Goal: Task Accomplishment & Management: Use online tool/utility

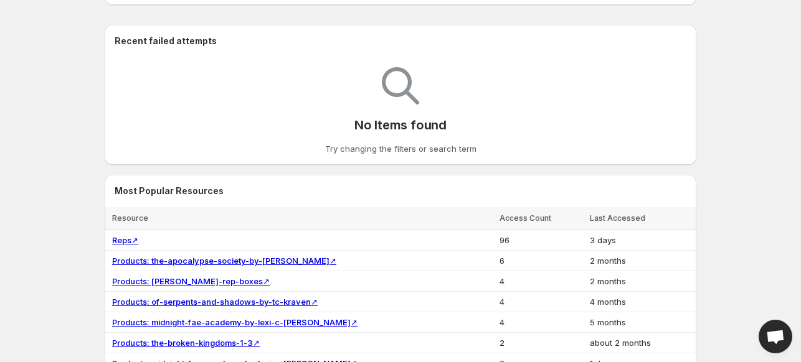
scroll to position [194, 0]
click at [120, 240] on link "Reps ↗" at bounding box center [125, 240] width 26 height 10
click at [169, 231] on td "Reps ↗" at bounding box center [300, 240] width 391 height 21
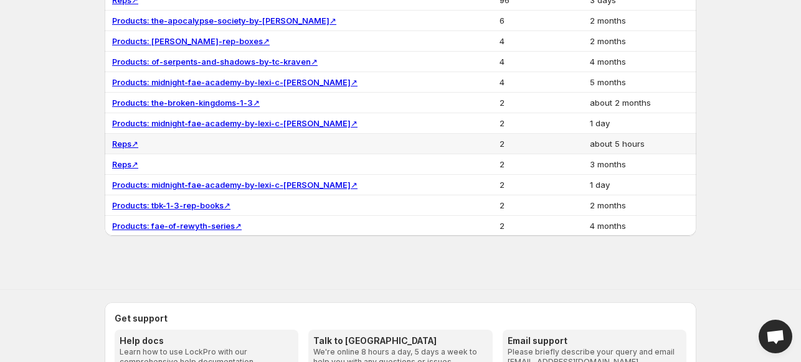
scroll to position [0, 0]
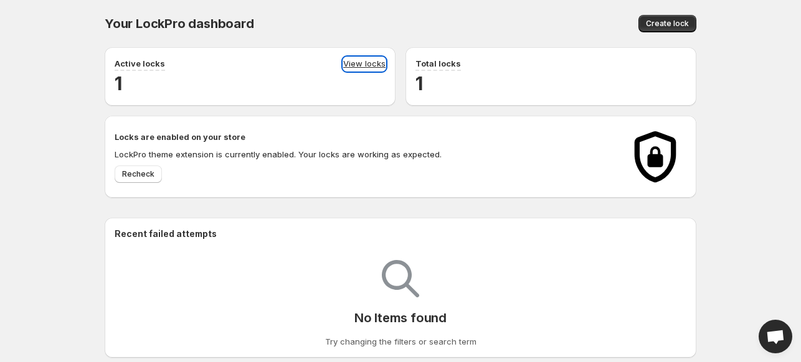
click at [346, 60] on link "View locks" at bounding box center [364, 64] width 42 height 14
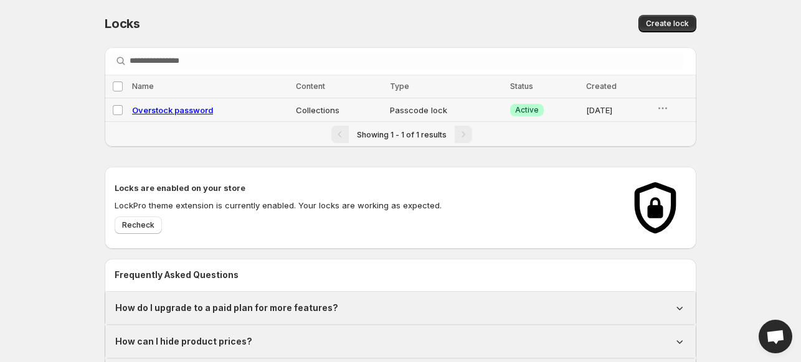
click at [386, 109] on td "Passcode lock" at bounding box center [446, 110] width 120 height 24
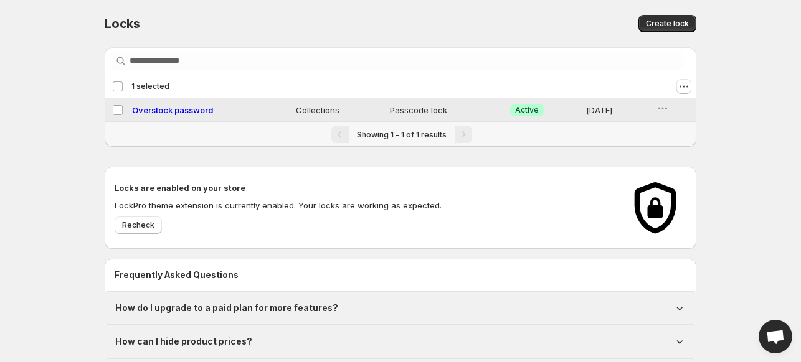
click at [386, 109] on td "Passcode lock" at bounding box center [446, 110] width 120 height 24
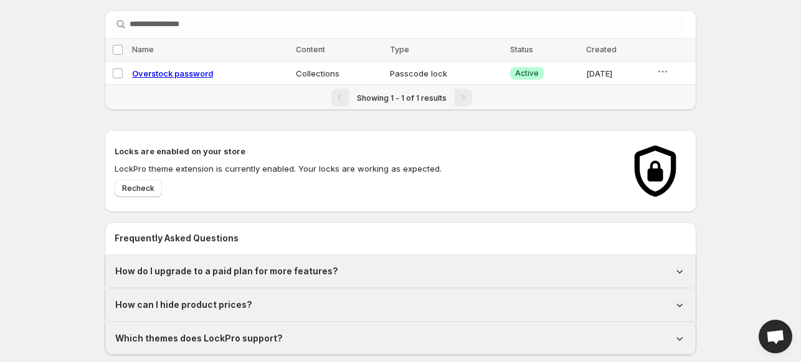
scroll to position [37, 0]
click at [664, 65] on icon "button" at bounding box center [662, 71] width 12 height 12
click at [664, 94] on div "Preview" at bounding box center [673, 98] width 47 height 12
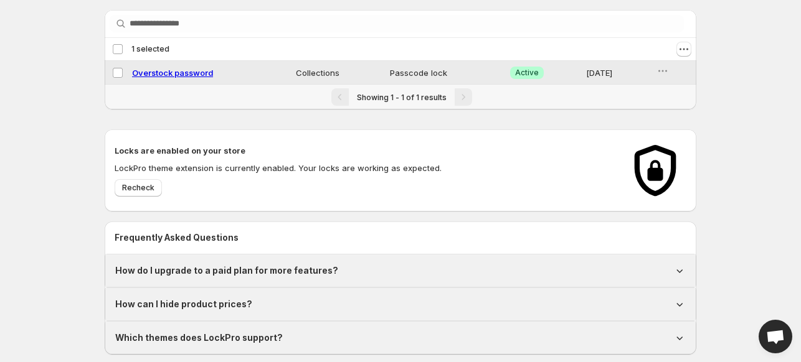
click at [191, 68] on span "Overstock password" at bounding box center [172, 73] width 81 height 10
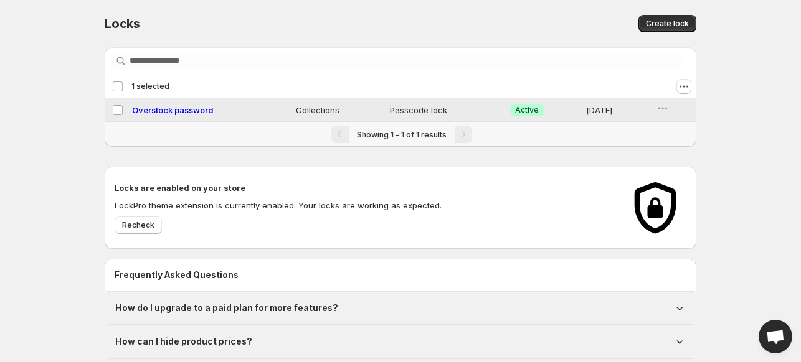
select select "**********"
select select "******"
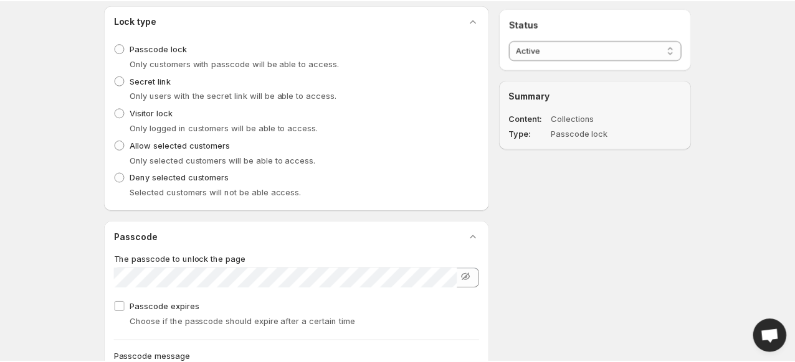
scroll to position [376, 0]
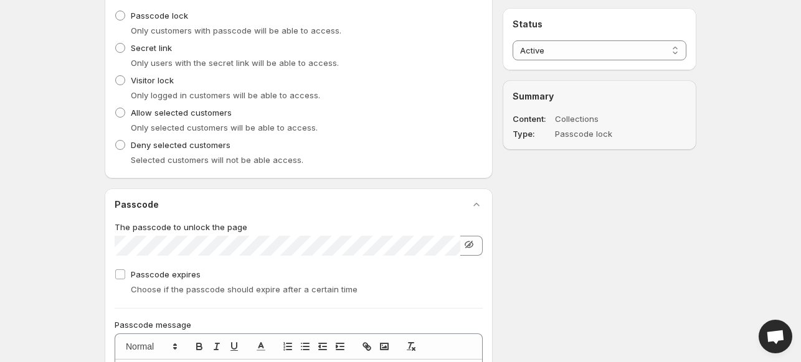
click at [470, 243] on icon "button" at bounding box center [469, 244] width 8 height 7
